Goal: Connect with others: Connect with others

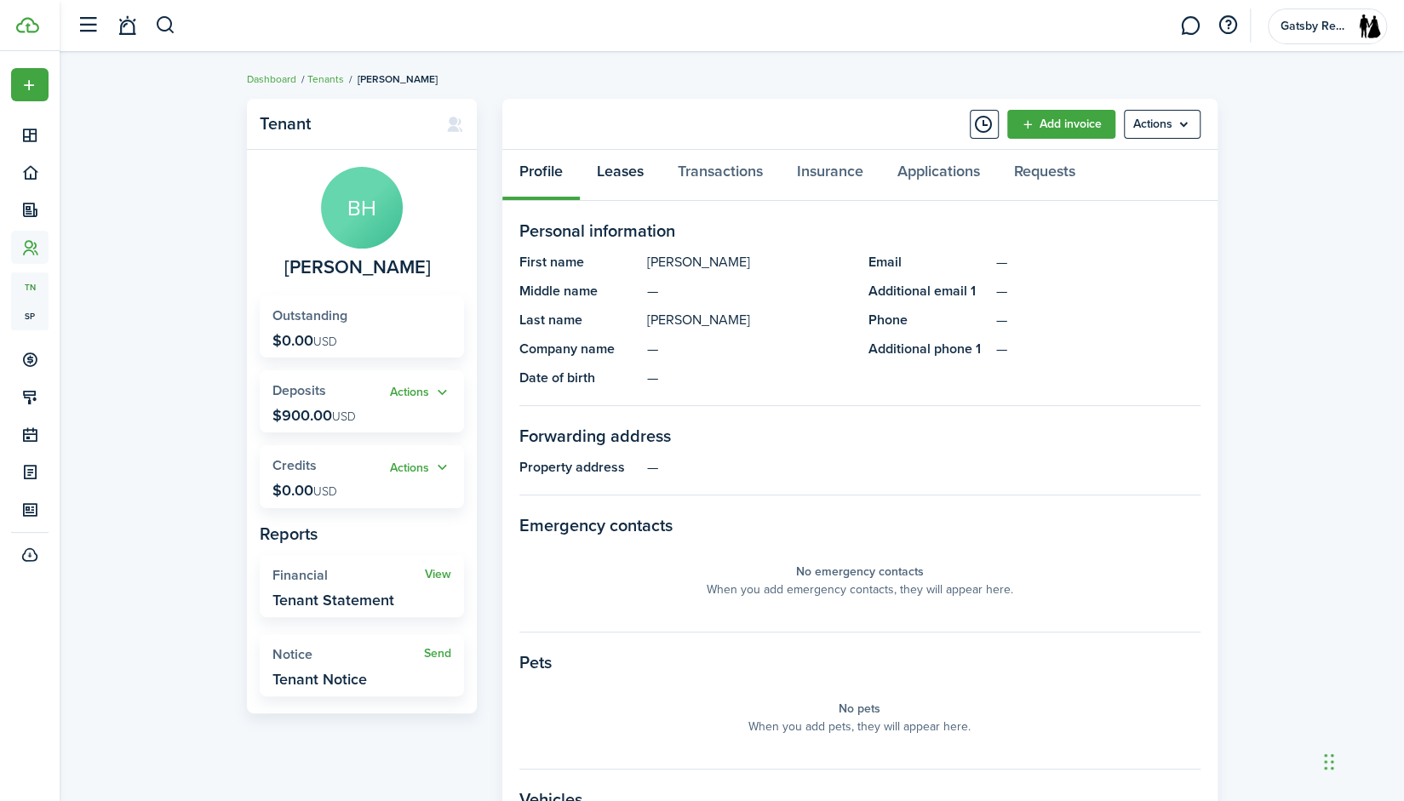
click at [608, 163] on link "Leases" at bounding box center [620, 175] width 81 height 51
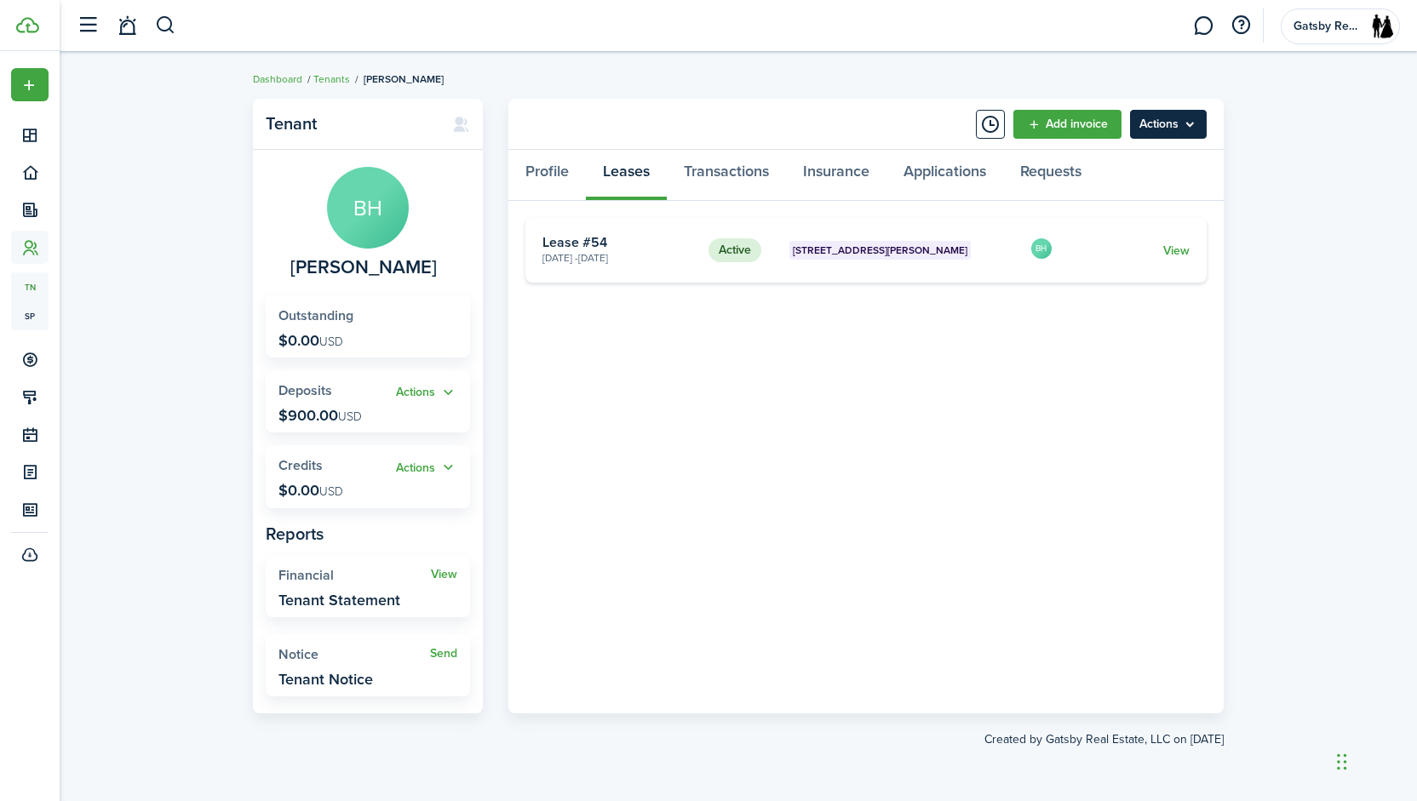
click at [1180, 129] on menu-btn "Actions" at bounding box center [1168, 124] width 77 height 29
click at [1134, 191] on button "Send Connection" at bounding box center [1132, 191] width 149 height 29
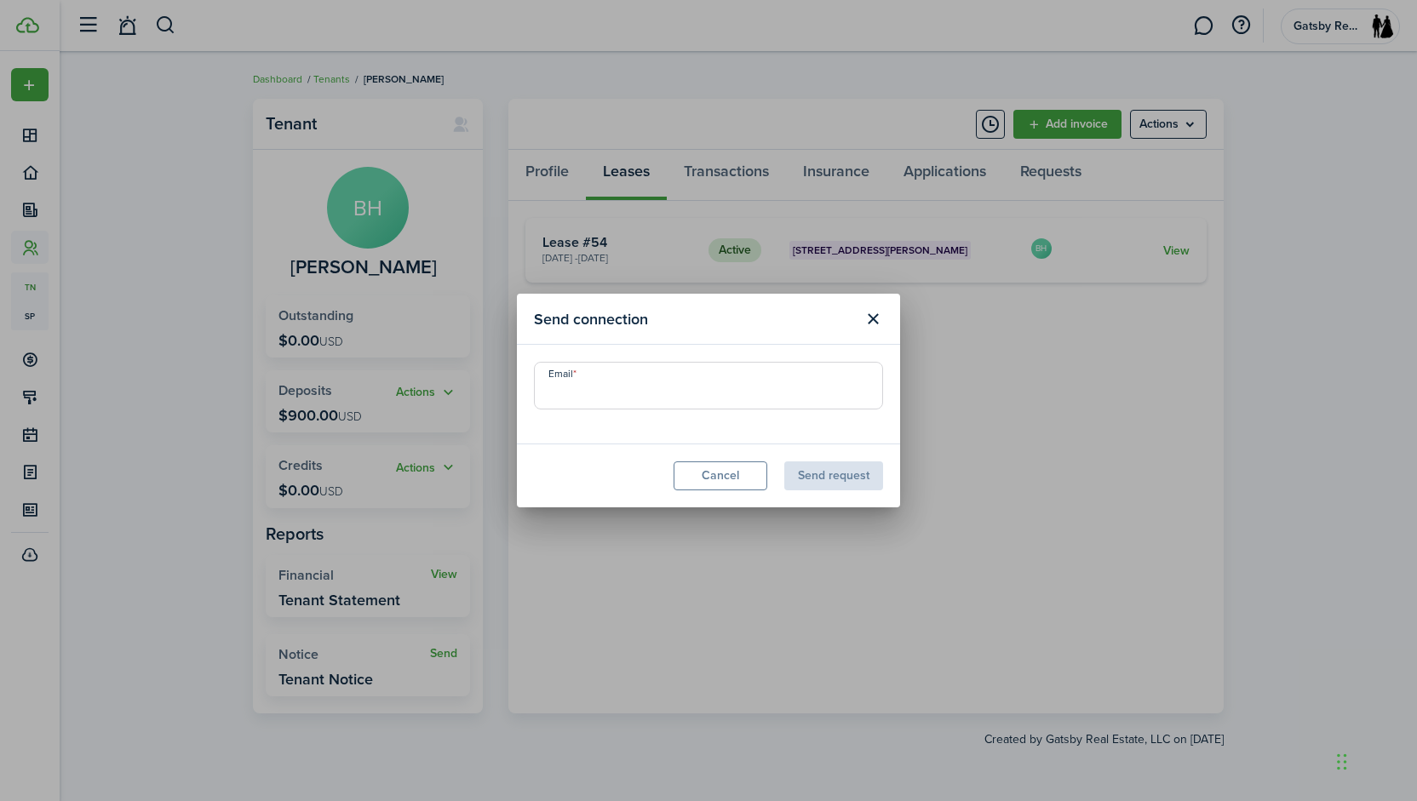
click at [668, 399] on input "Email" at bounding box center [708, 386] width 349 height 48
type input "[EMAIL_ADDRESS][DOMAIN_NAME]"
click at [830, 475] on button "Send request" at bounding box center [833, 476] width 99 height 29
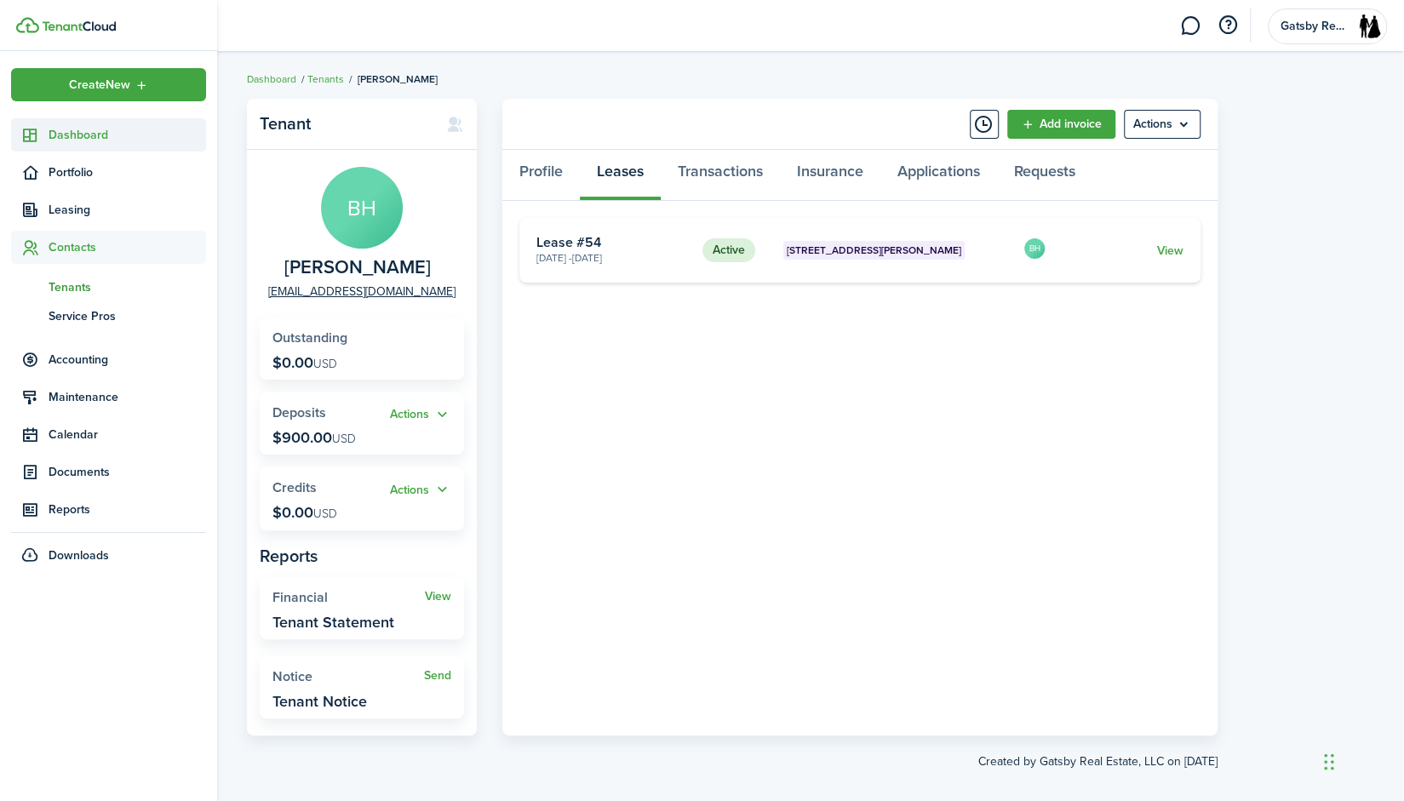
click at [105, 138] on span "Dashboard" at bounding box center [128, 135] width 158 height 18
